Goal: Information Seeking & Learning: Learn about a topic

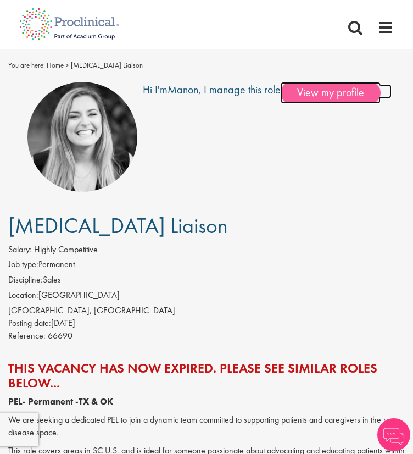
click at [322, 90] on span "View my profile" at bounding box center [331, 93] width 100 height 22
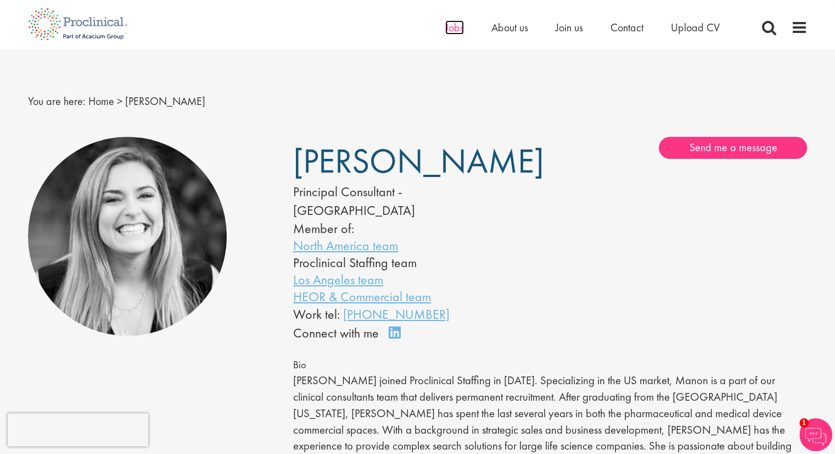
click at [453, 30] on span "Jobs" at bounding box center [454, 27] width 19 height 14
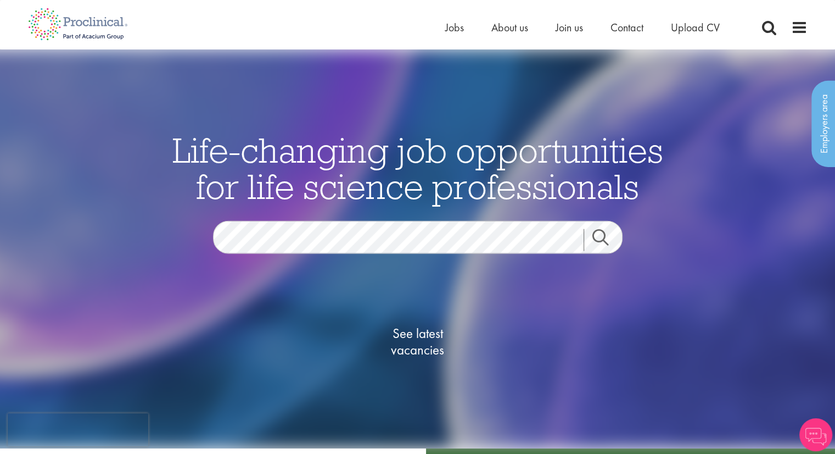
click at [608, 238] on link "Search" at bounding box center [607, 240] width 47 height 22
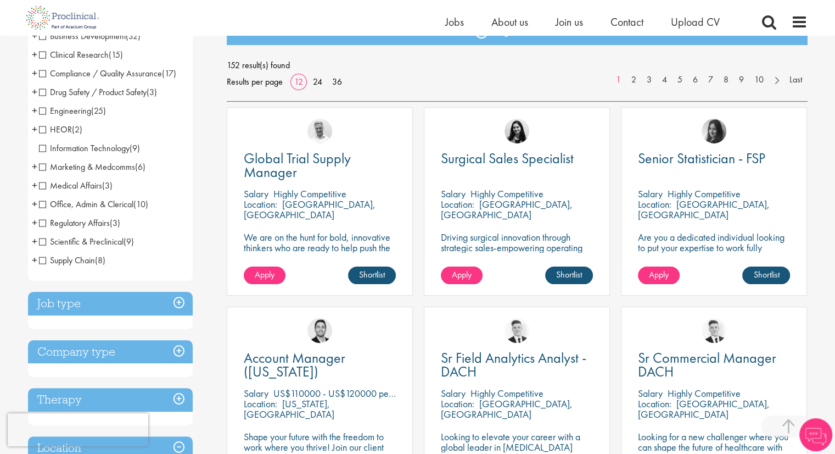
scroll to position [275, 0]
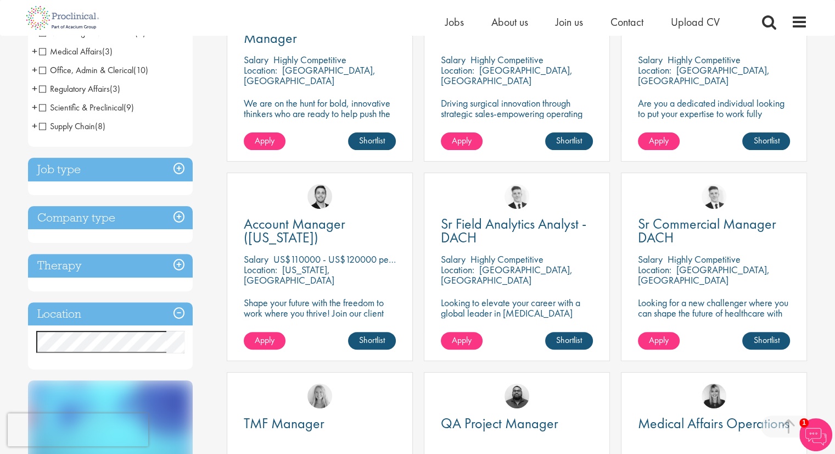
click at [130, 212] on h3 "Company type" at bounding box center [110, 218] width 165 height 24
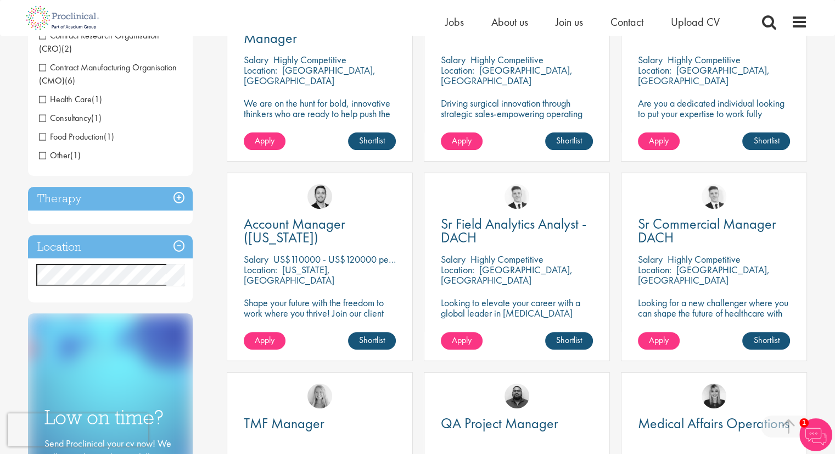
scroll to position [183, 0]
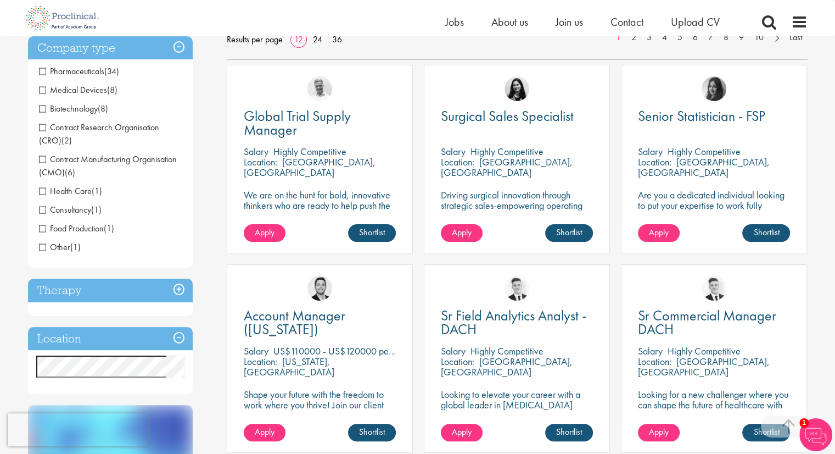
click at [72, 69] on span "Pharmaceuticals" at bounding box center [71, 71] width 65 height 12
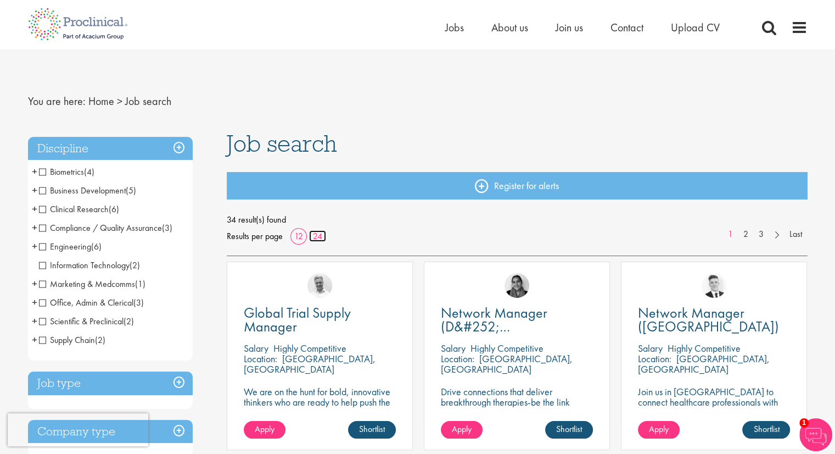
click at [314, 233] on link "24" at bounding box center [317, 236] width 17 height 12
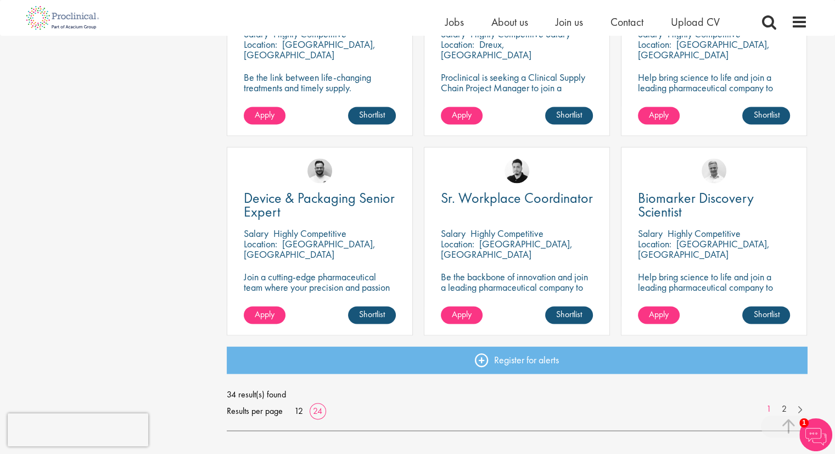
scroll to position [1556, 0]
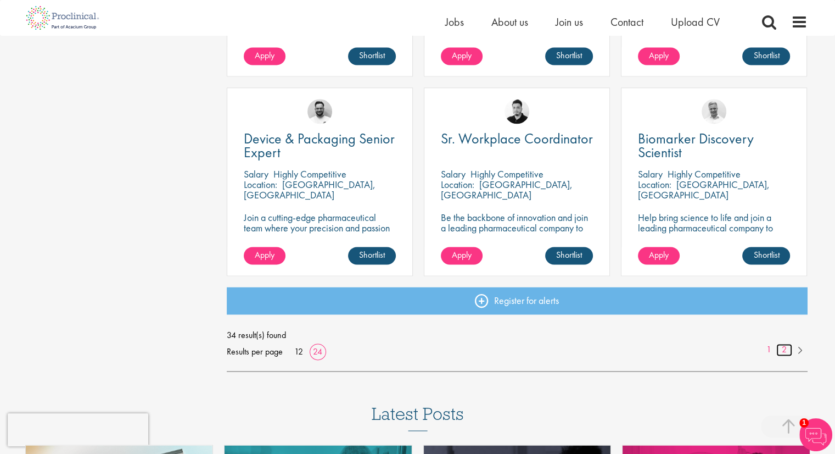
click at [780, 350] on link "2" at bounding box center [784, 349] width 16 height 13
